Goal: Task Accomplishment & Management: Manage account settings

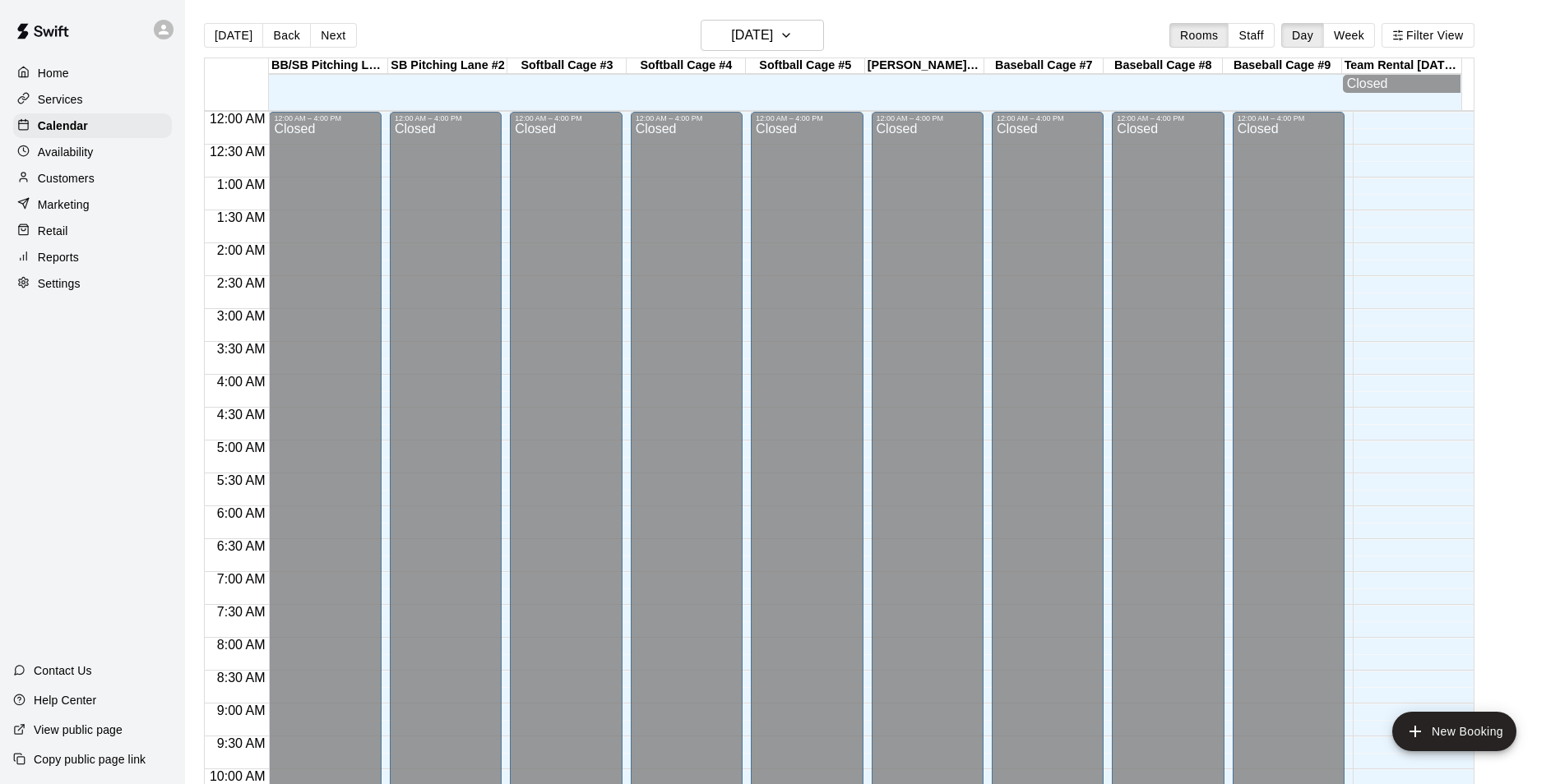
scroll to position [836, 0]
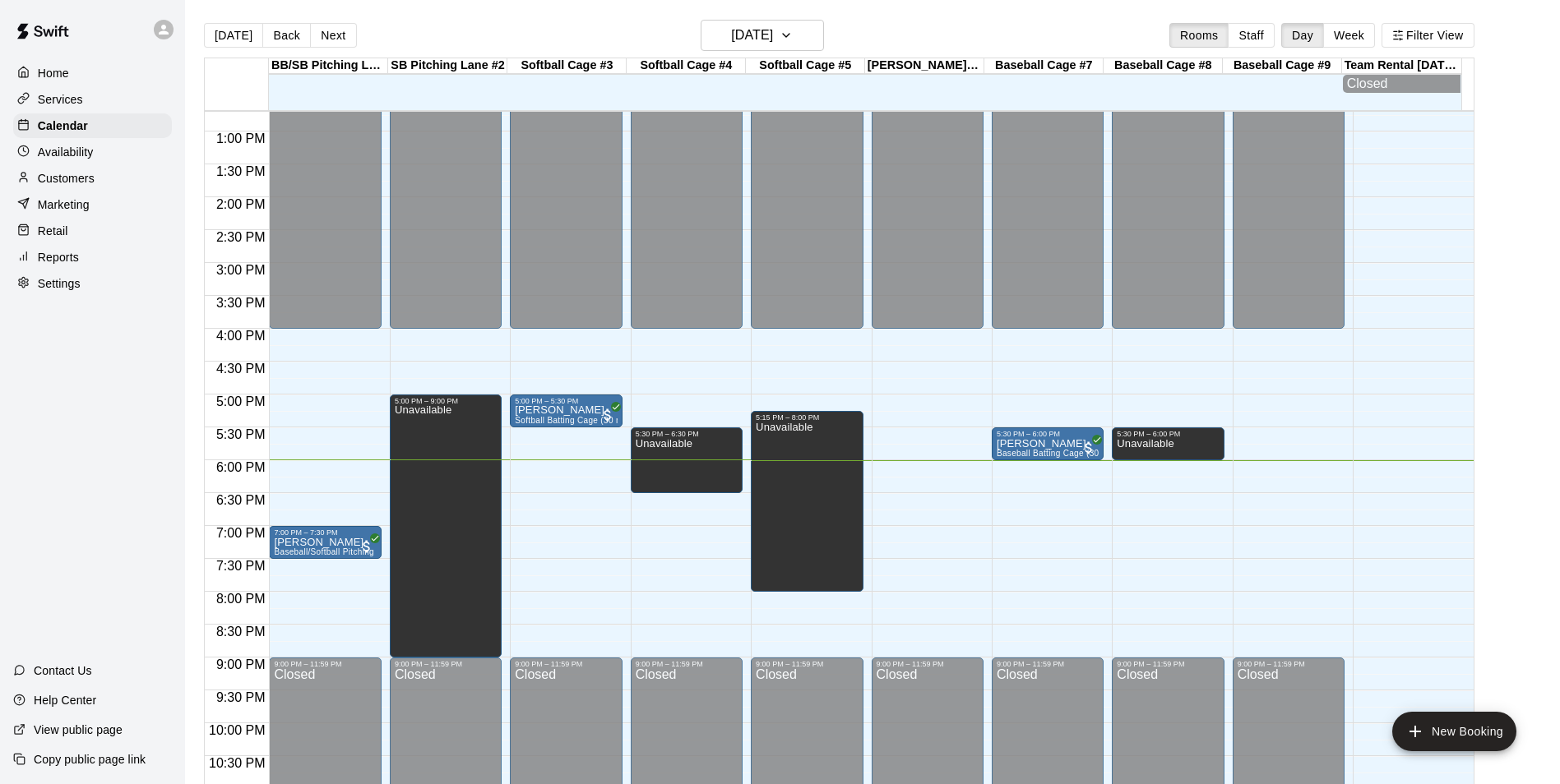
click at [1031, 469] on div "12:00 AM – 4:00 PM Closed 5:30 PM – 6:00 PM Ricky Starnes Baseball Batting Cage…" at bounding box center [1047, 66] width 112 height 1579
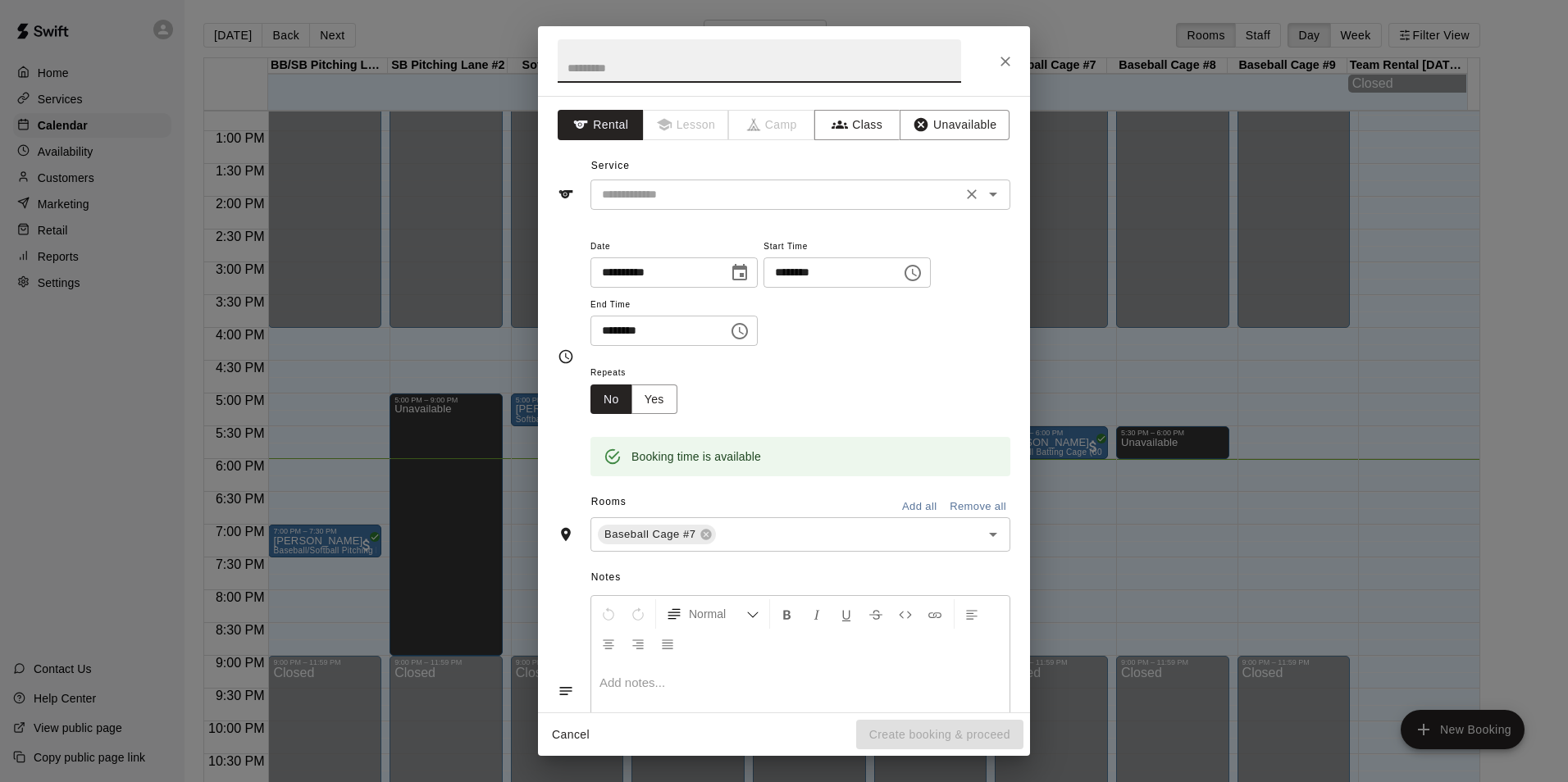
click at [746, 208] on div "​" at bounding box center [800, 195] width 419 height 30
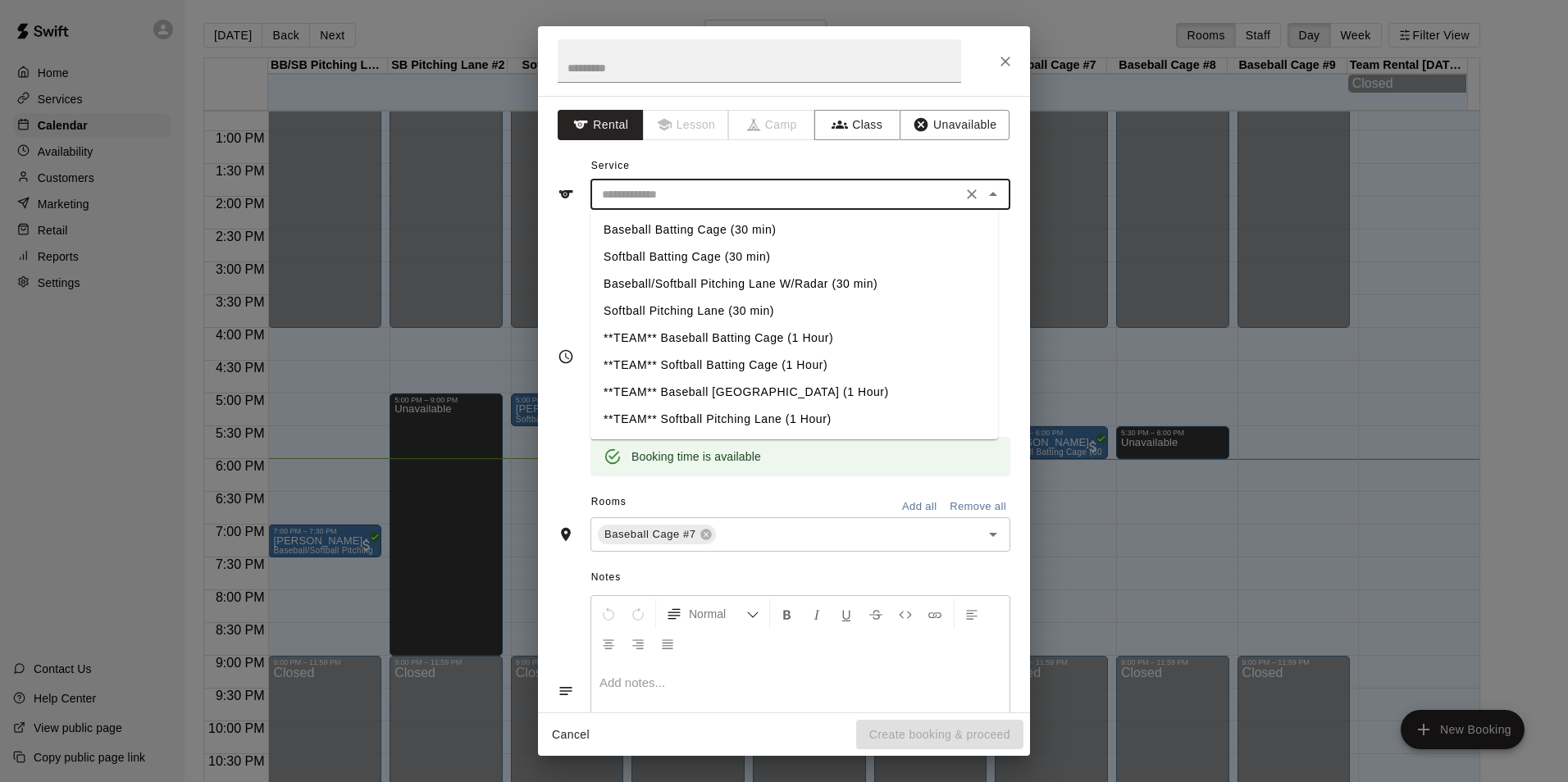
click at [696, 221] on li "Baseball Batting Cage (30 min)" at bounding box center [794, 230] width 408 height 27
type input "**********"
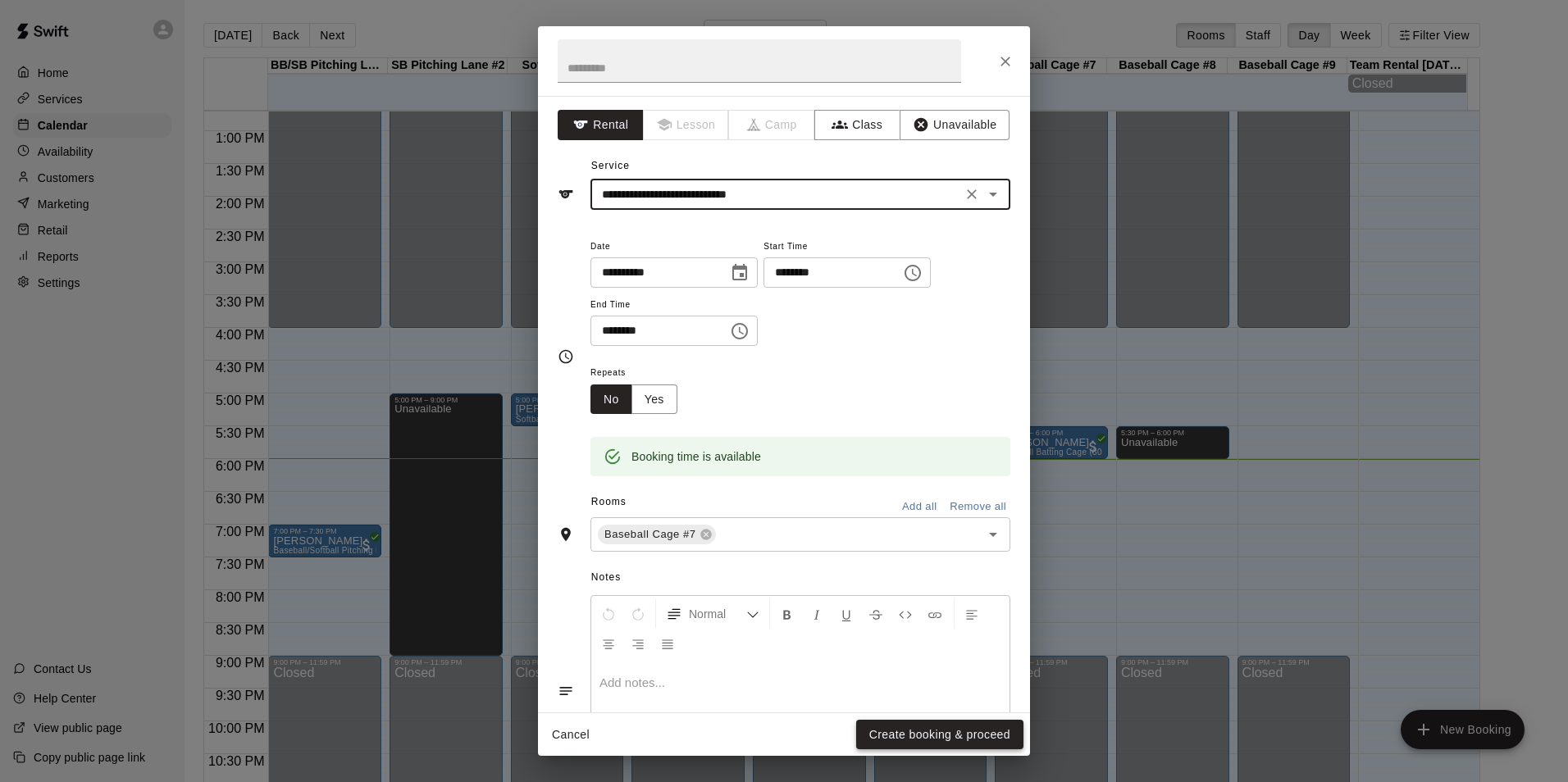
click at [968, 737] on button "Create booking & proceed" at bounding box center [939, 735] width 167 height 30
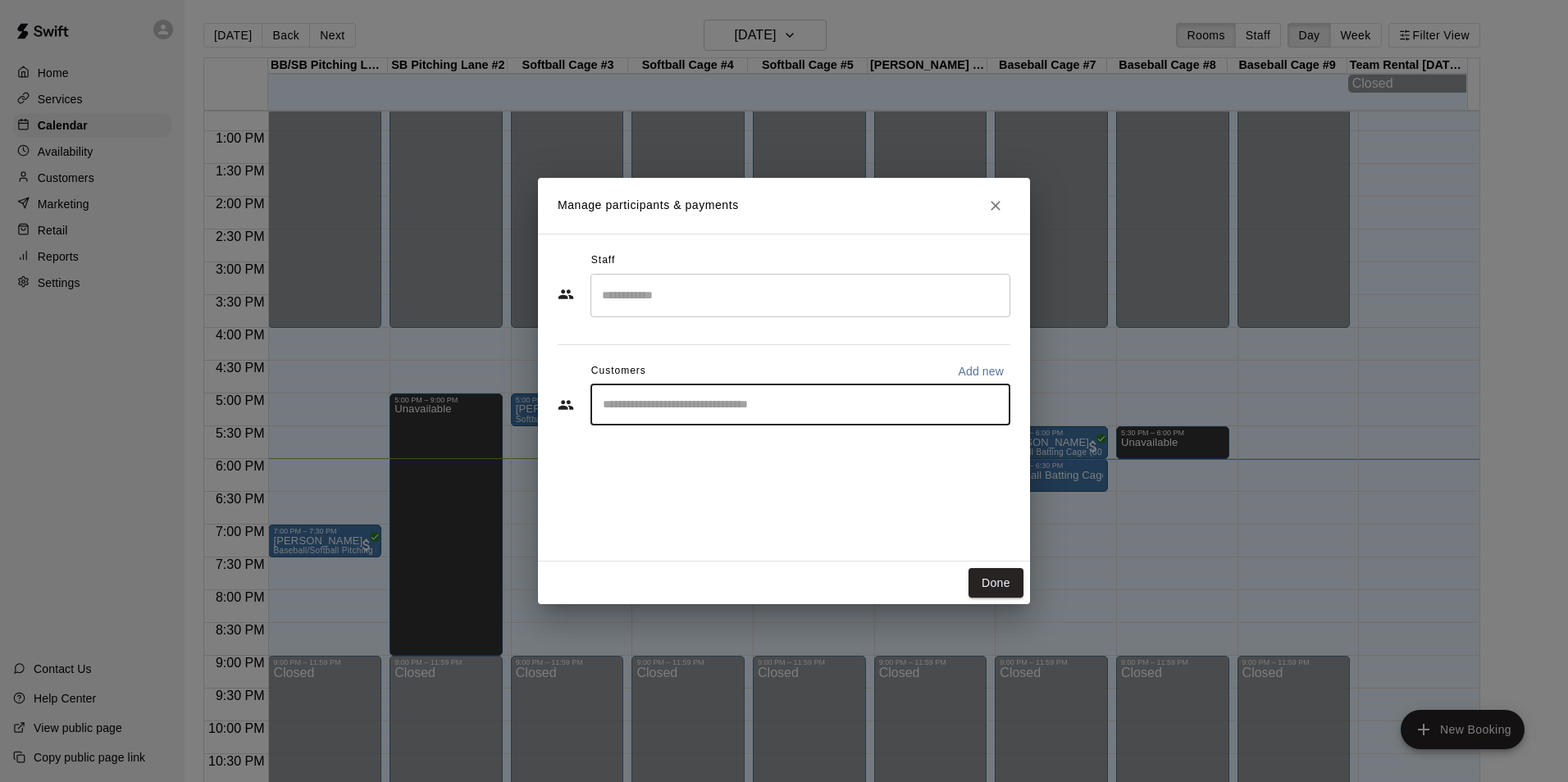
click at [760, 405] on input "Start typing to search customers..." at bounding box center [800, 405] width 405 height 16
type input "****"
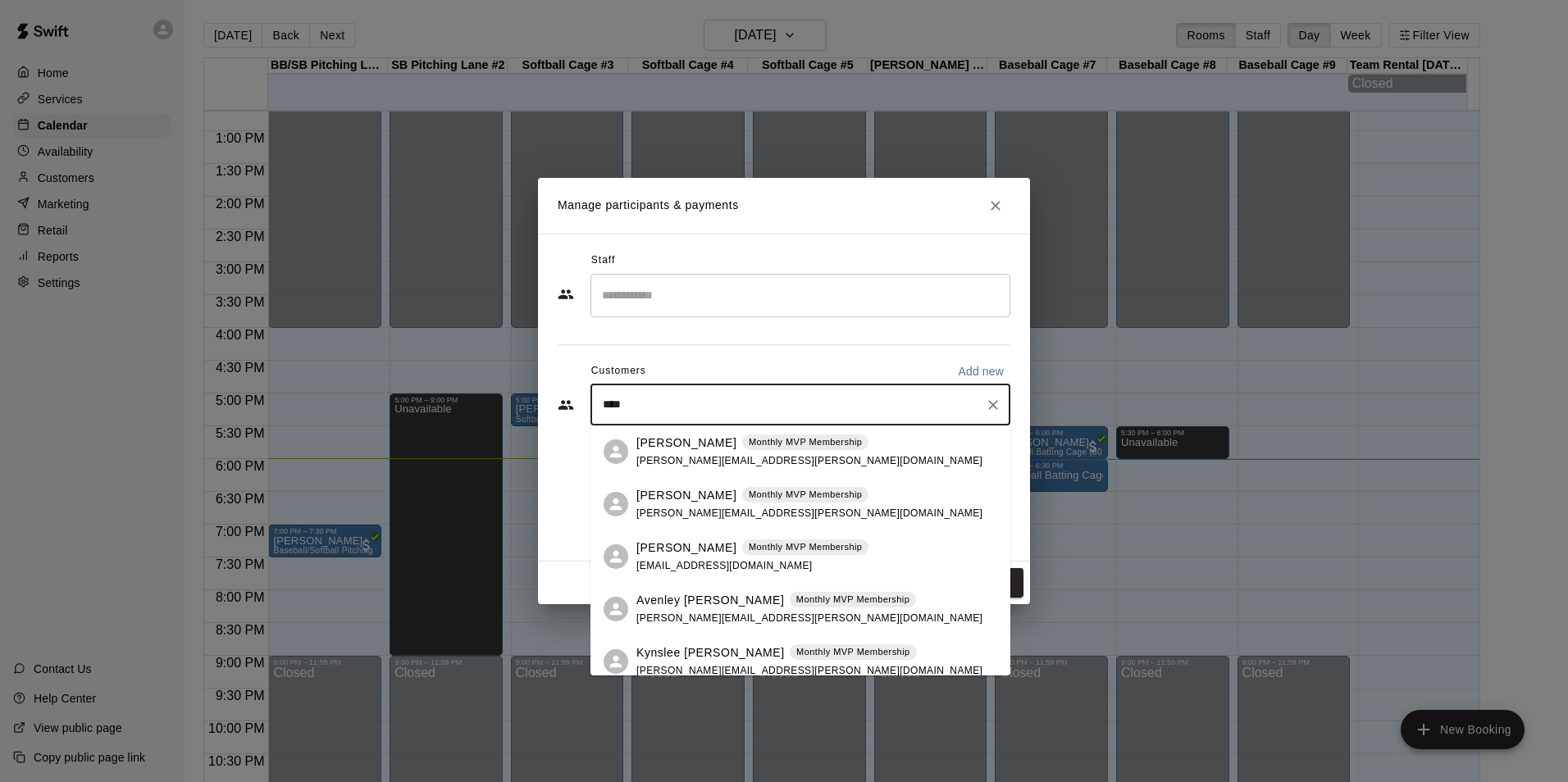
click at [676, 446] on p "[PERSON_NAME]" at bounding box center [687, 443] width 100 height 17
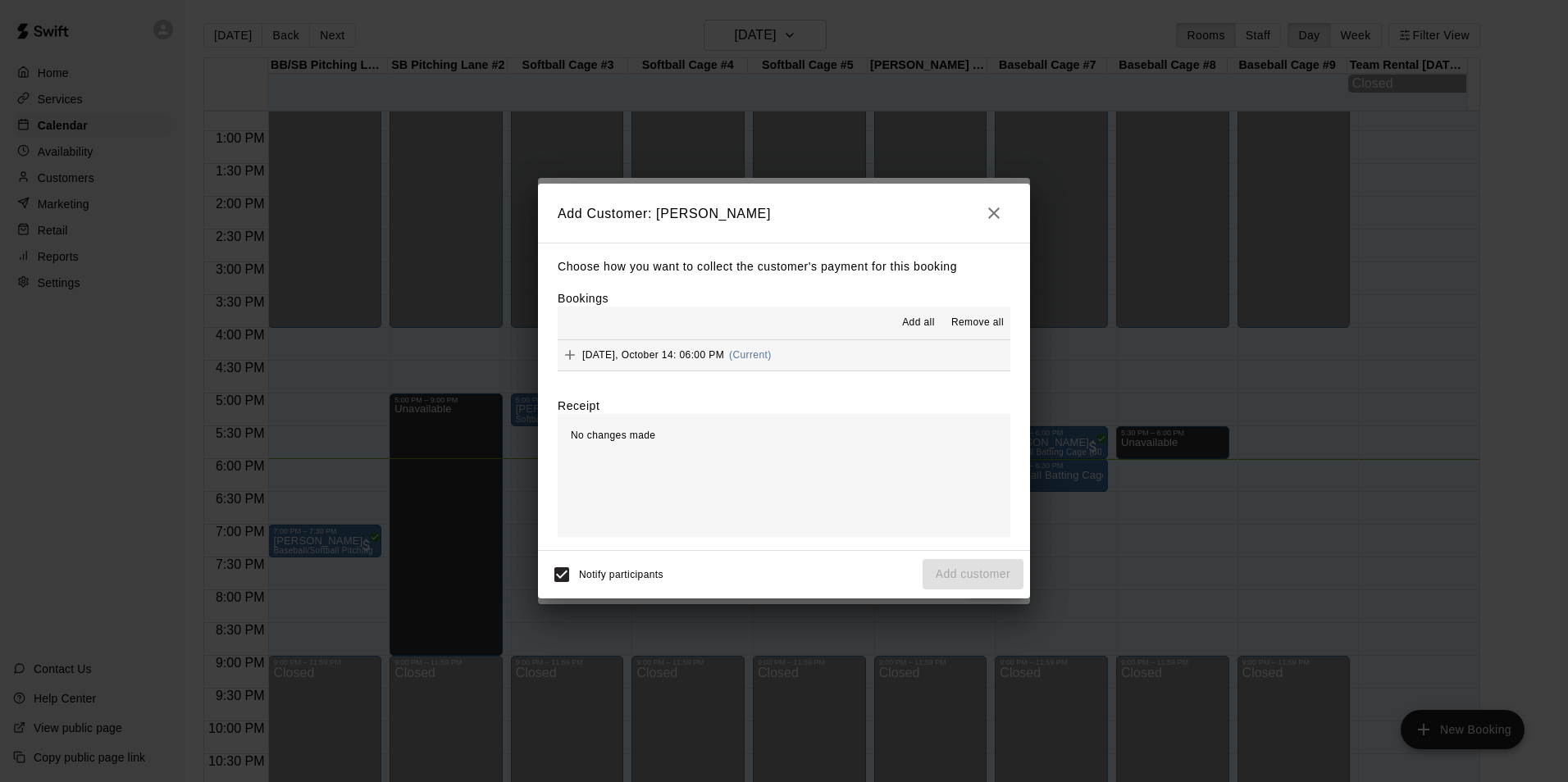
click at [879, 371] on hr at bounding box center [784, 371] width 452 height 1
click at [880, 364] on button "Tuesday, October 14: 06:00 PM (Current)" at bounding box center [784, 355] width 452 height 30
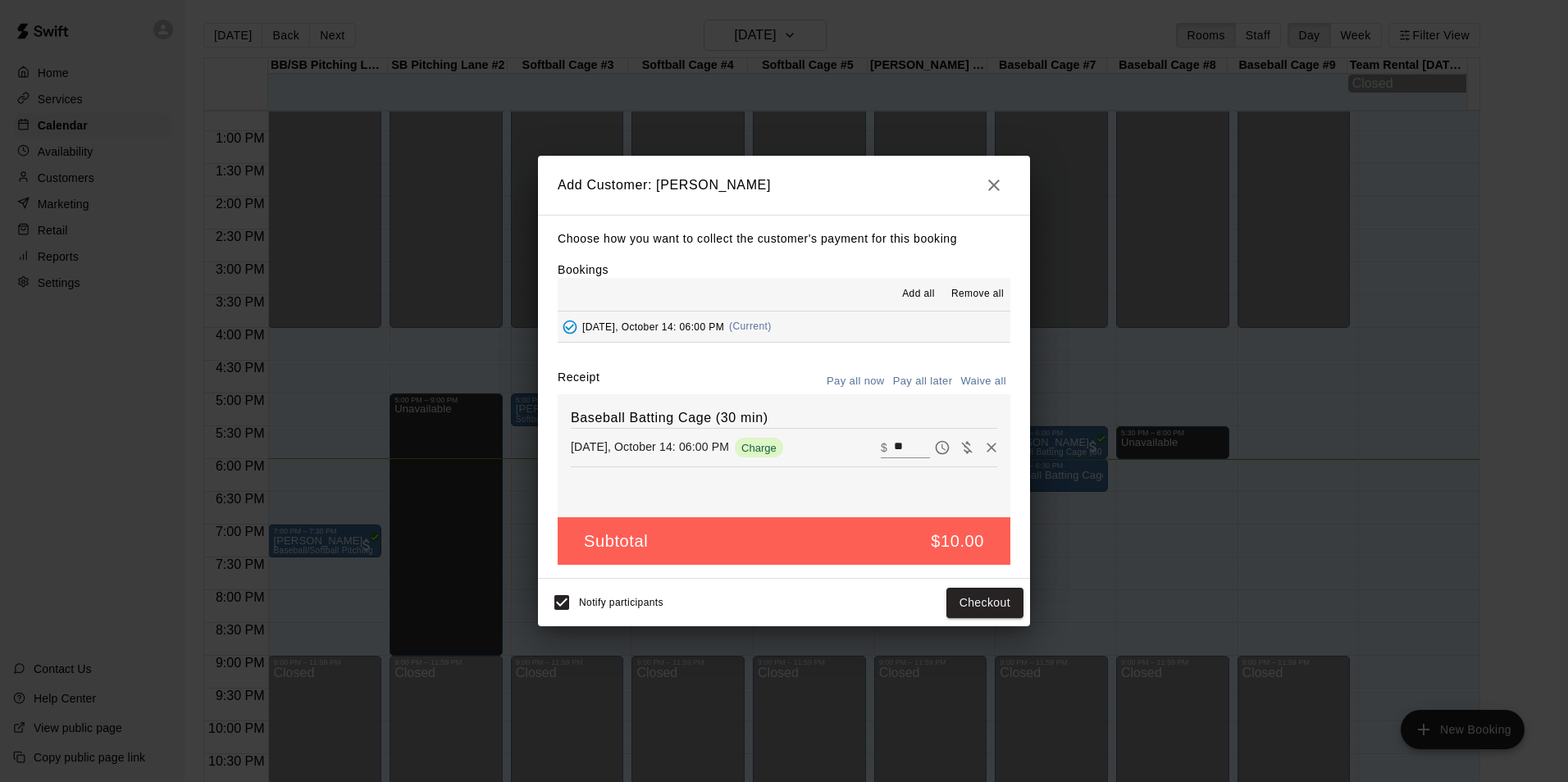
click at [894, 454] on input "**" at bounding box center [912, 448] width 37 height 21
type input "*"
click at [988, 592] on button "Add customer" at bounding box center [972, 603] width 101 height 30
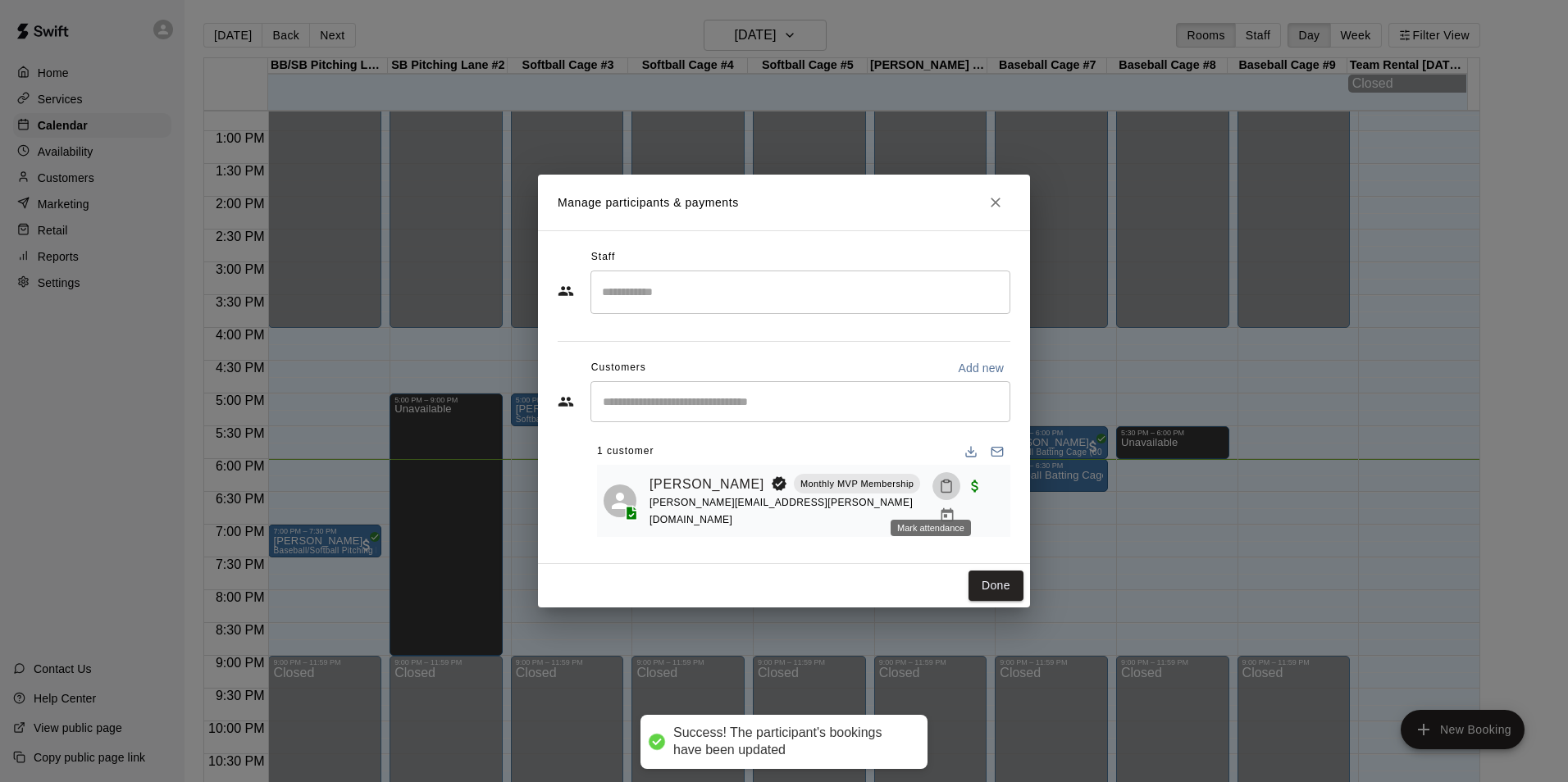
click at [932, 492] on button "Mark attendance" at bounding box center [946, 485] width 28 height 28
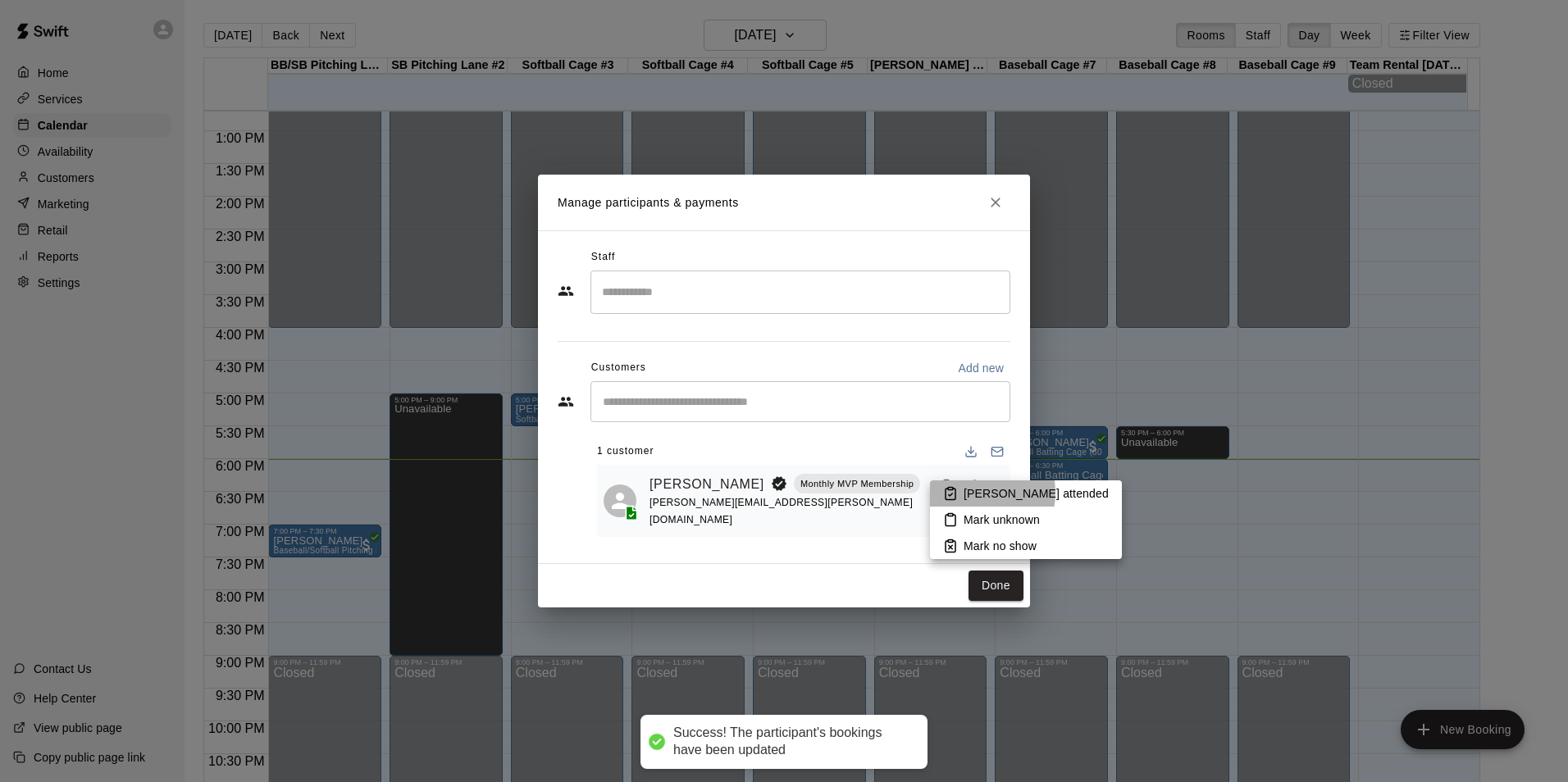
click at [974, 493] on p "Mark attended" at bounding box center [1036, 493] width 145 height 16
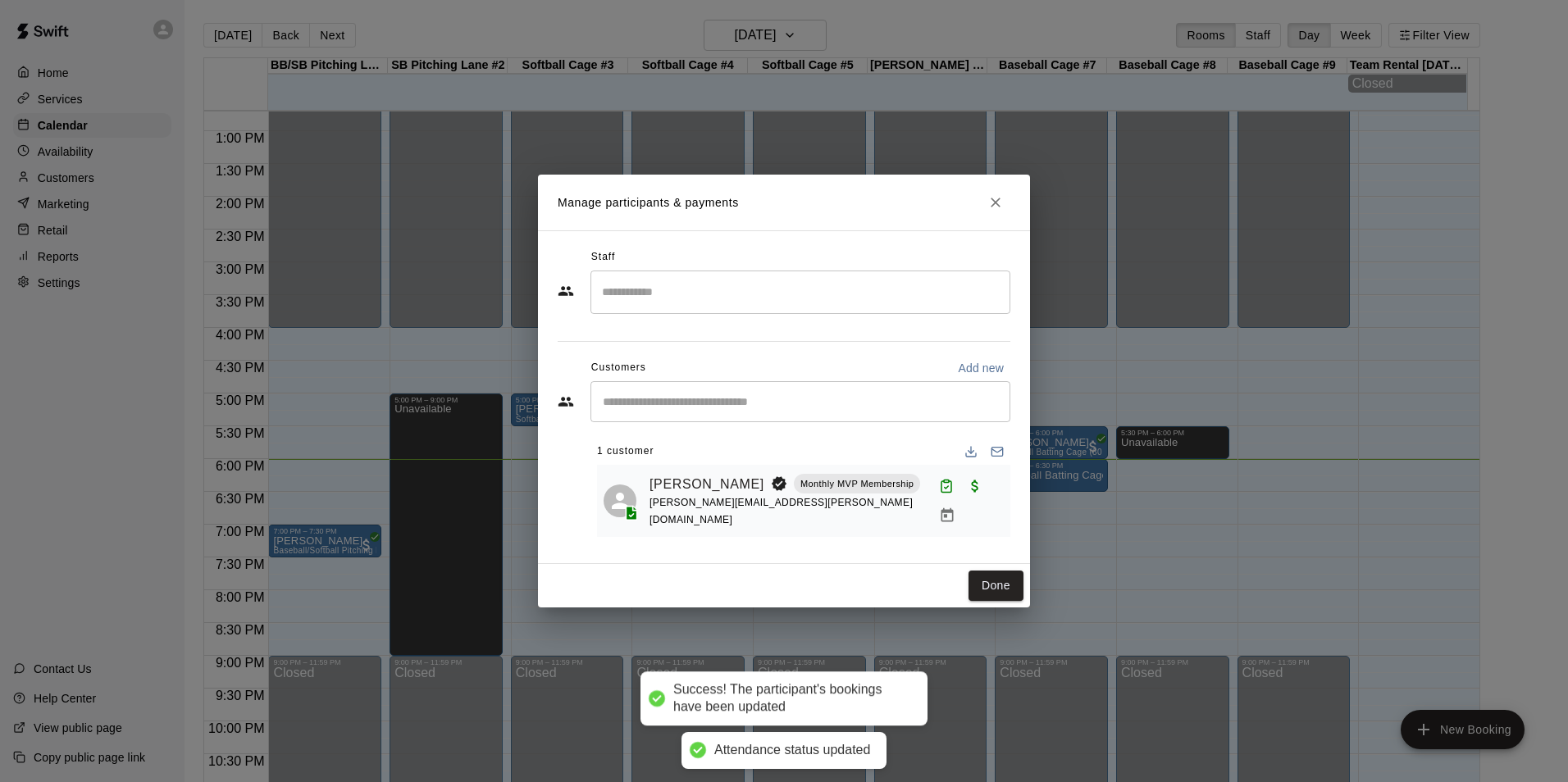
click at [994, 579] on button "Done" at bounding box center [995, 586] width 55 height 30
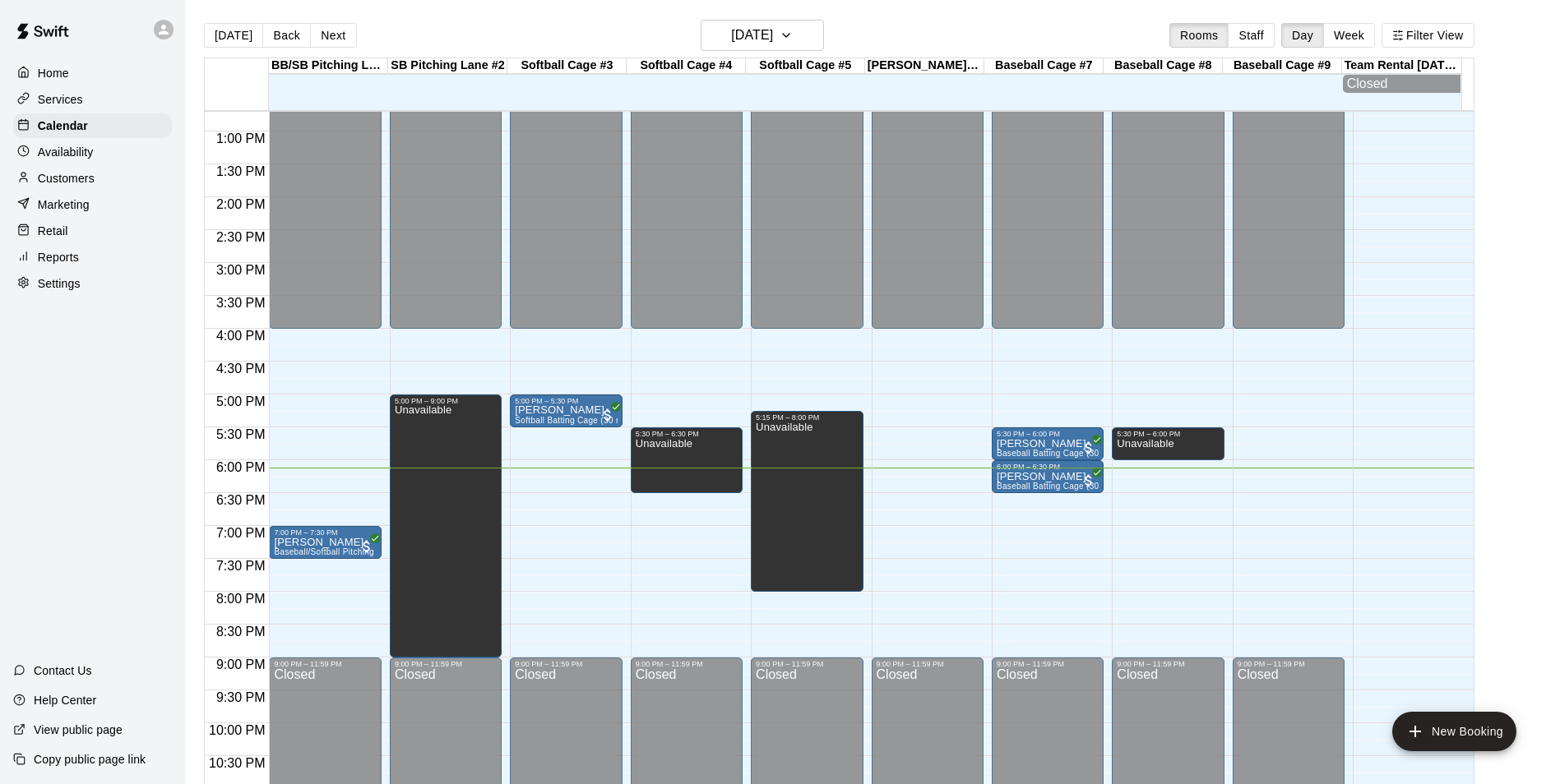
click at [1499, 405] on main "Today Back Next Tuesday Oct 14 Rooms Staff Day Week Filter View BB/SB Pitching …" at bounding box center [872, 412] width 1362 height 784
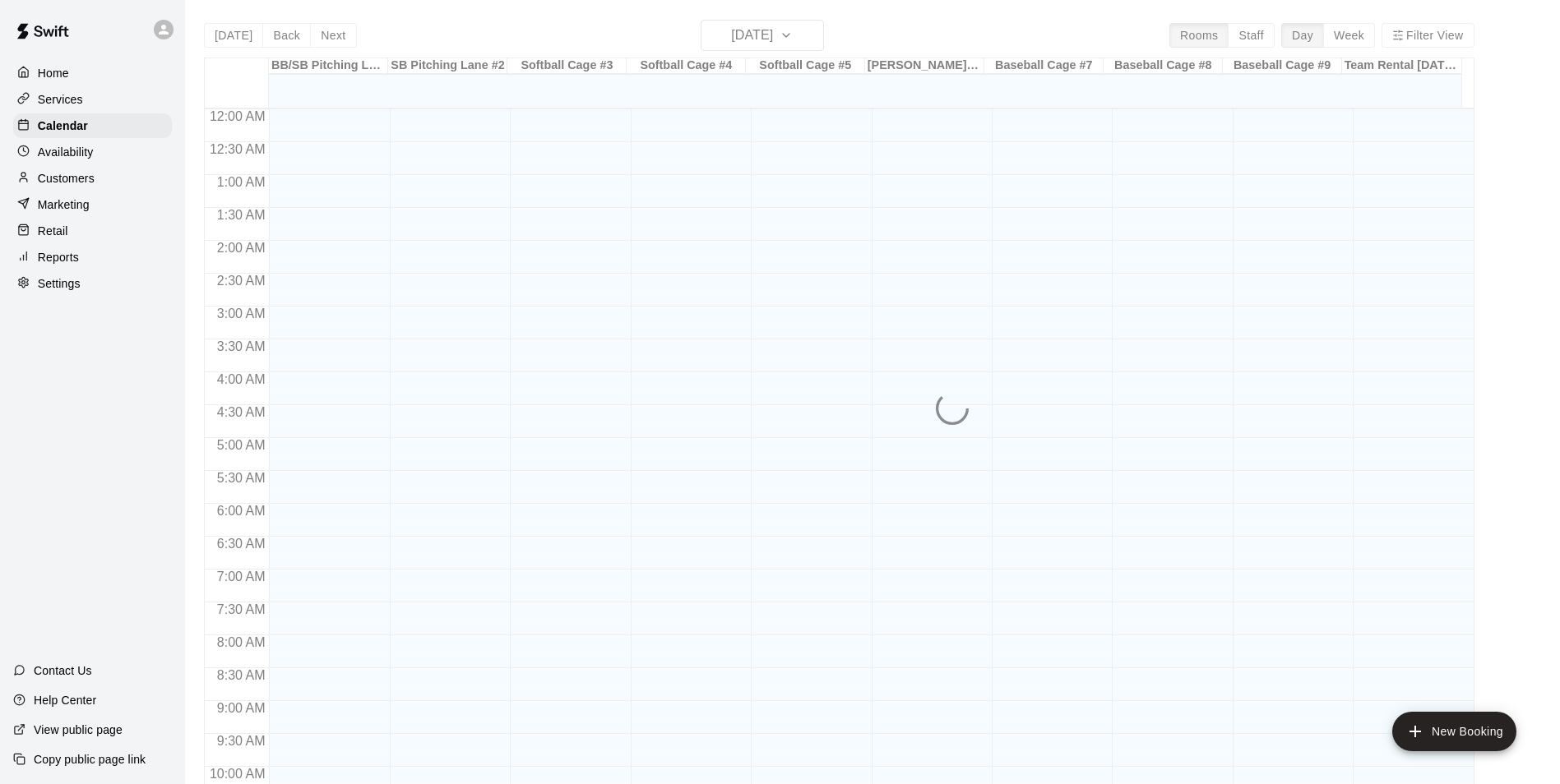
scroll to position [836, 0]
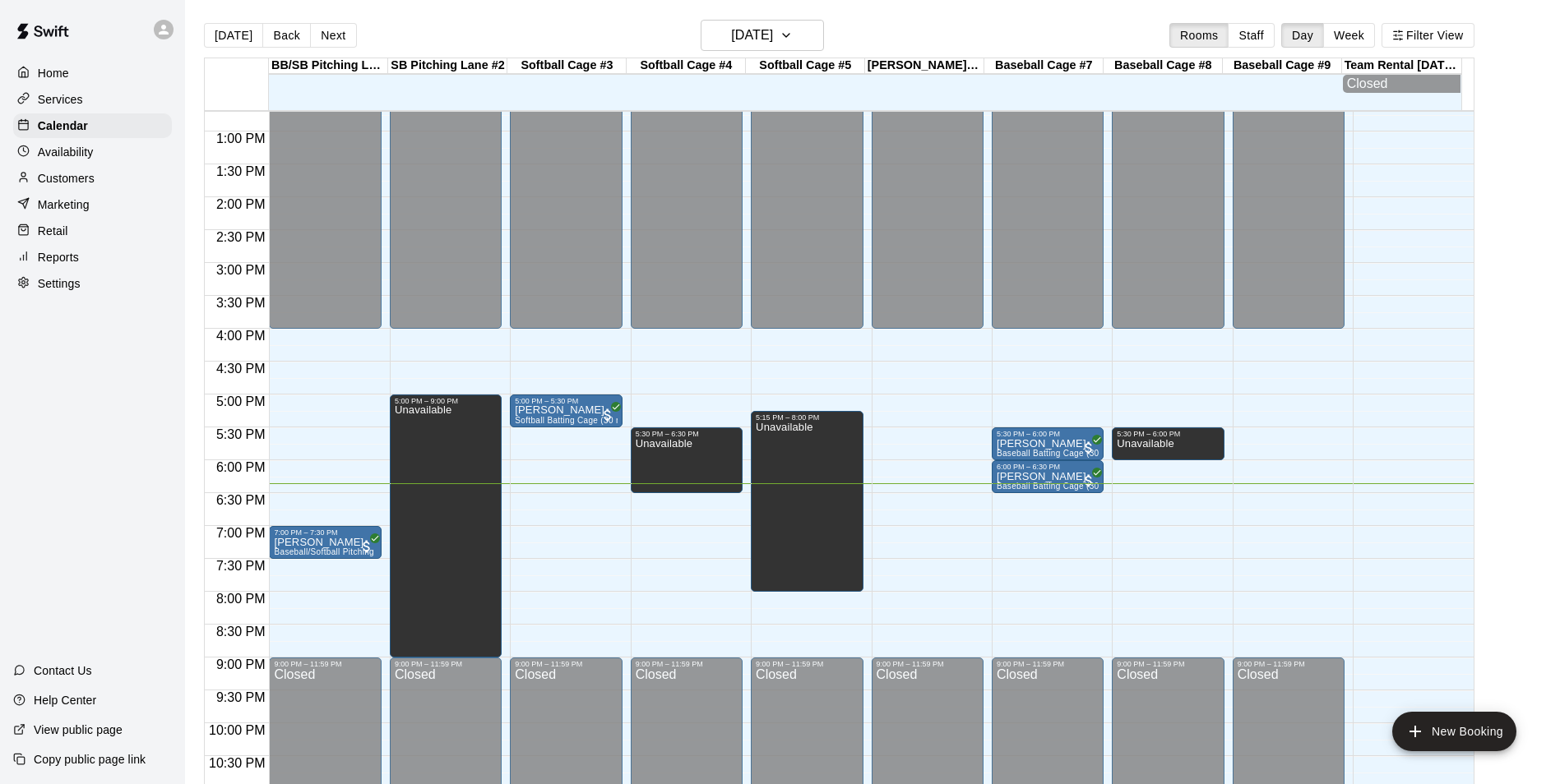
click at [939, 630] on div "12:00 AM – 4:00 PM Closed 9:00 PM – 11:59 PM Closed" at bounding box center [927, 66] width 112 height 1579
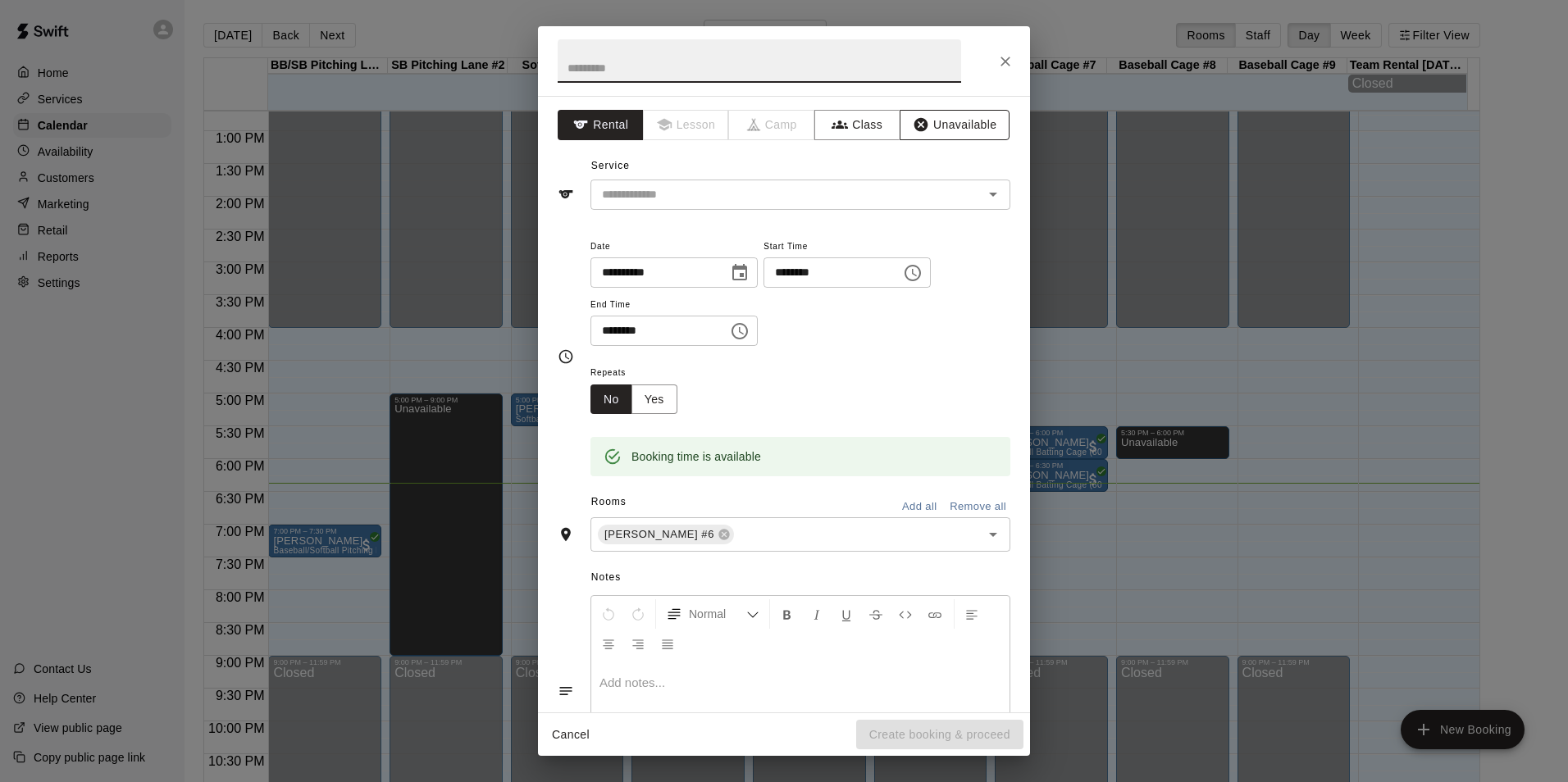
click at [956, 120] on button "Unavailable" at bounding box center [954, 125] width 110 height 30
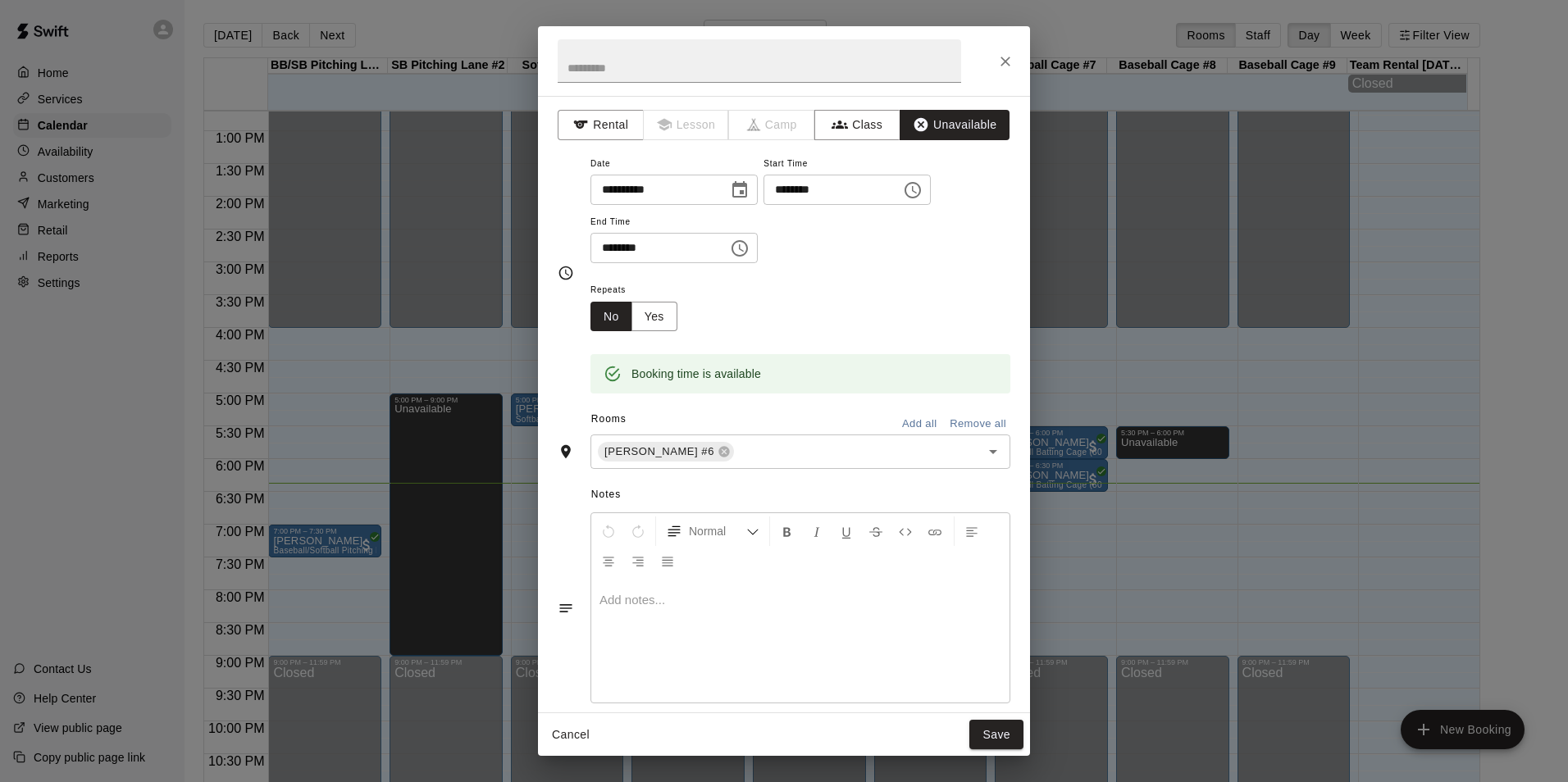
click at [908, 417] on button "Add all" at bounding box center [919, 424] width 53 height 26
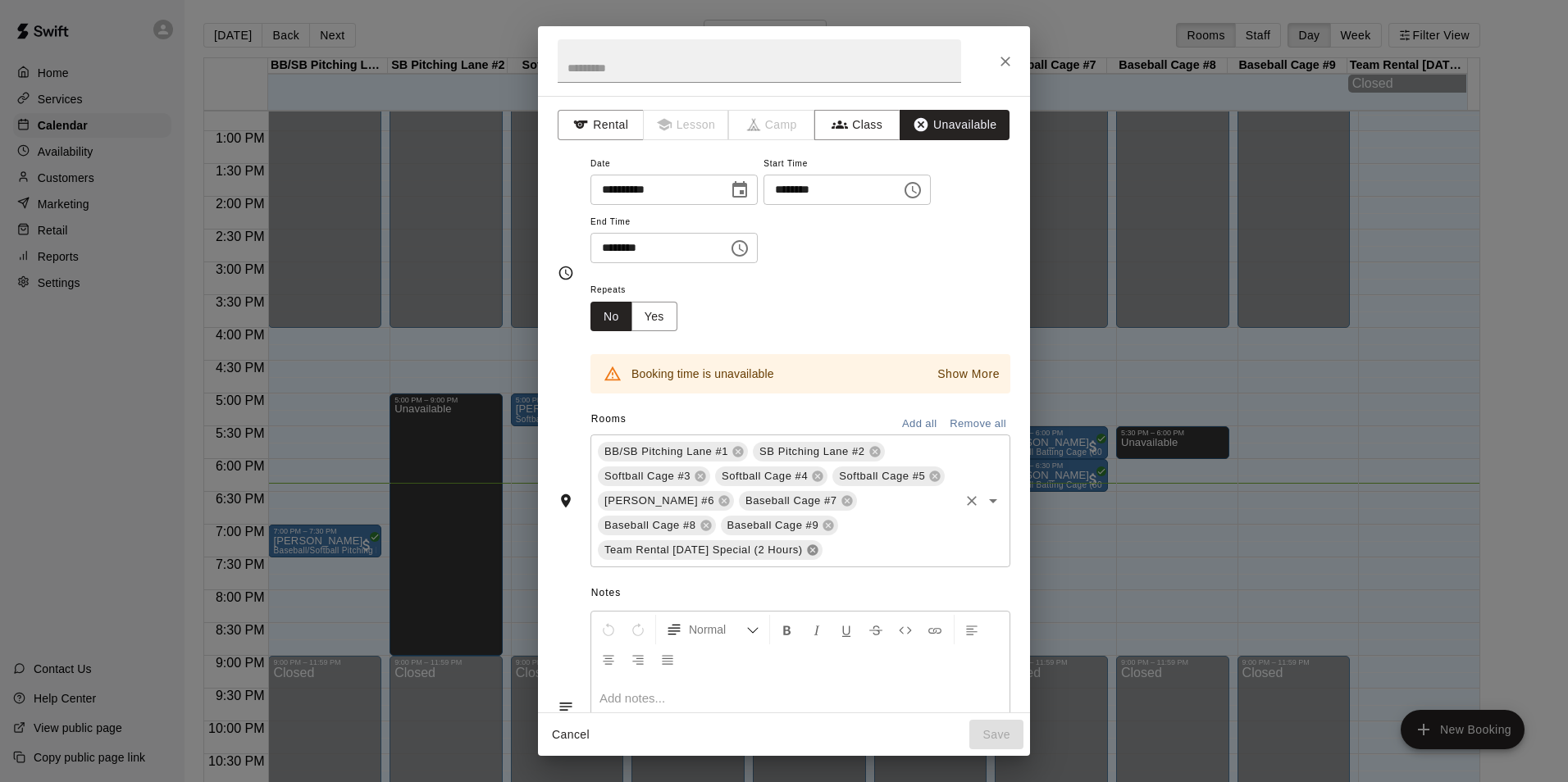
click at [816, 546] on icon at bounding box center [812, 550] width 13 height 13
click at [873, 450] on icon at bounding box center [874, 452] width 11 height 11
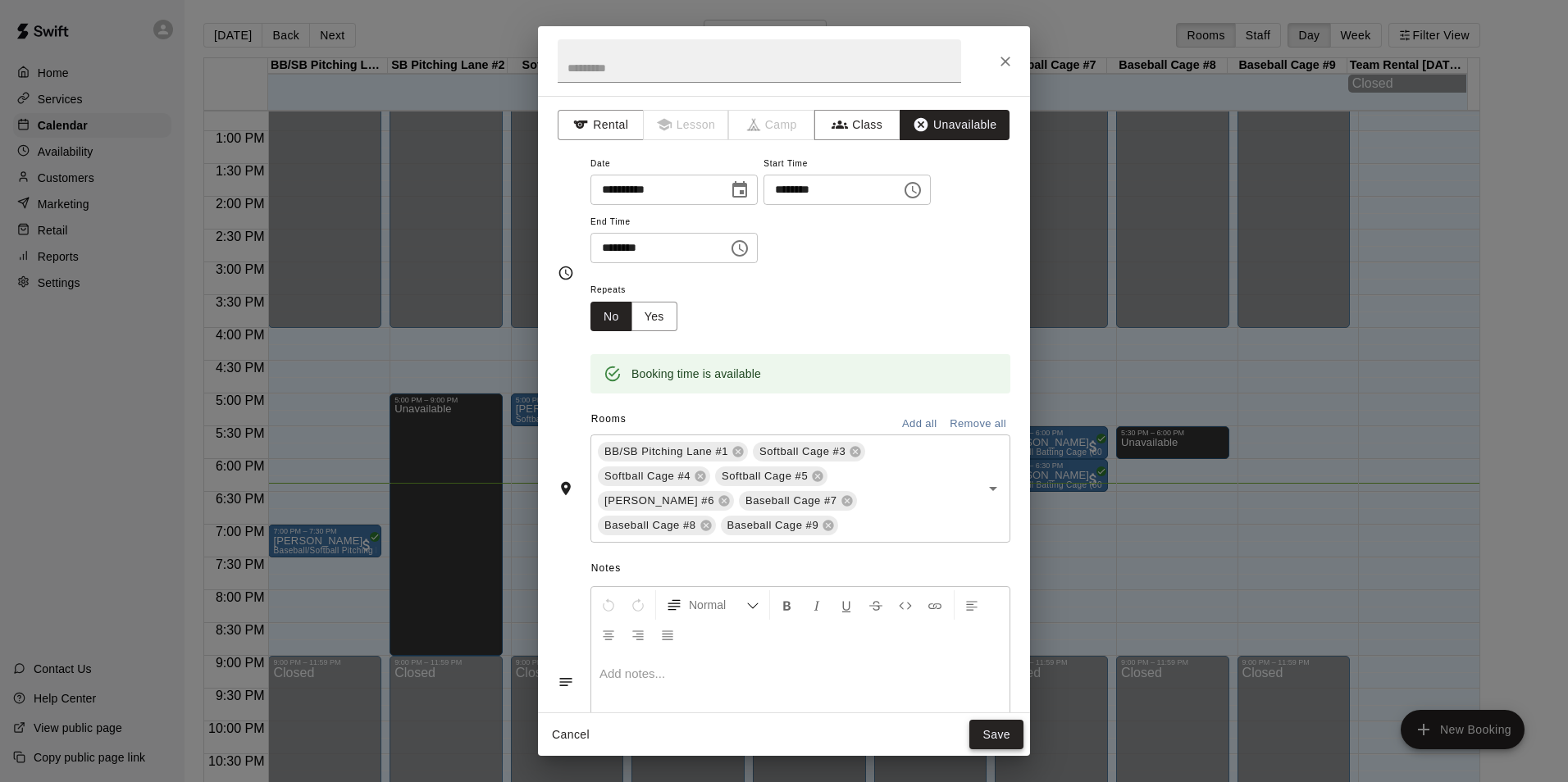
click at [998, 732] on button "Save" at bounding box center [995, 735] width 54 height 30
